Goal: Task Accomplishment & Management: Manage account settings

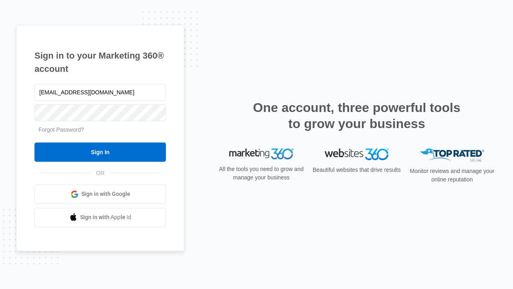
type input "dankie614@gmail.com"
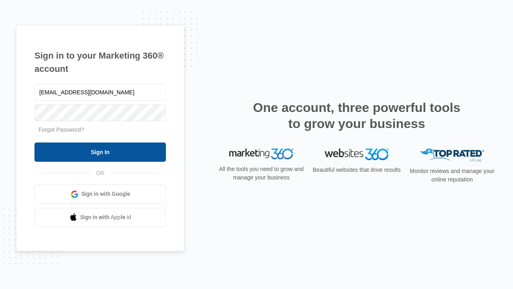
click at [100, 151] on input "Sign In" at bounding box center [99, 151] width 131 height 19
